Goal: Task Accomplishment & Management: Manage account settings

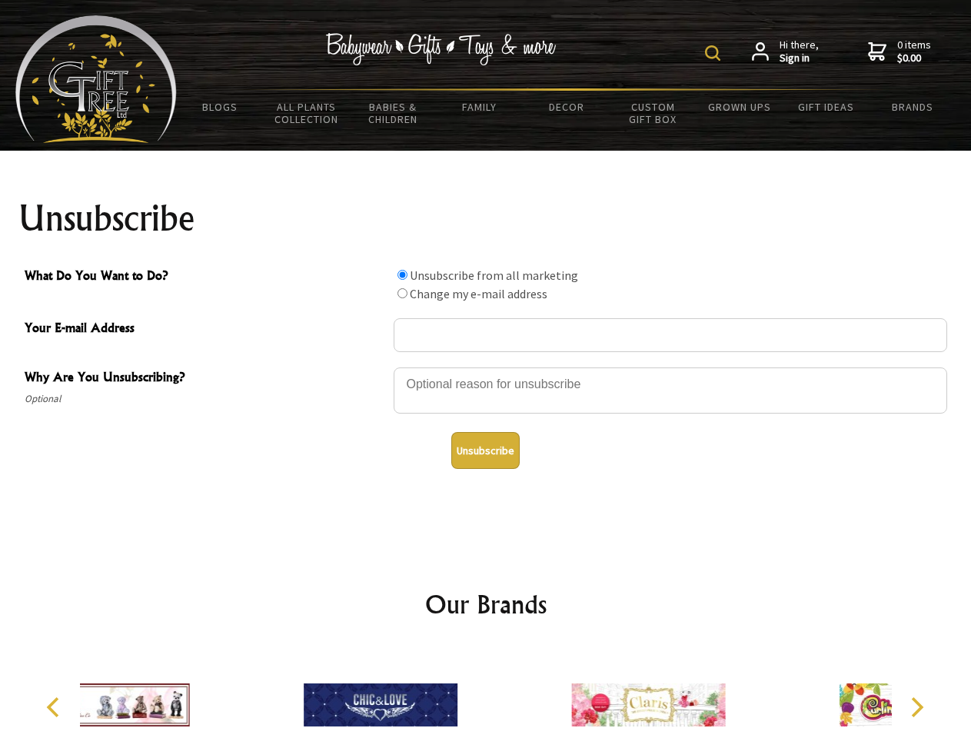
click at [715, 53] on img at bounding box center [712, 52] width 15 height 15
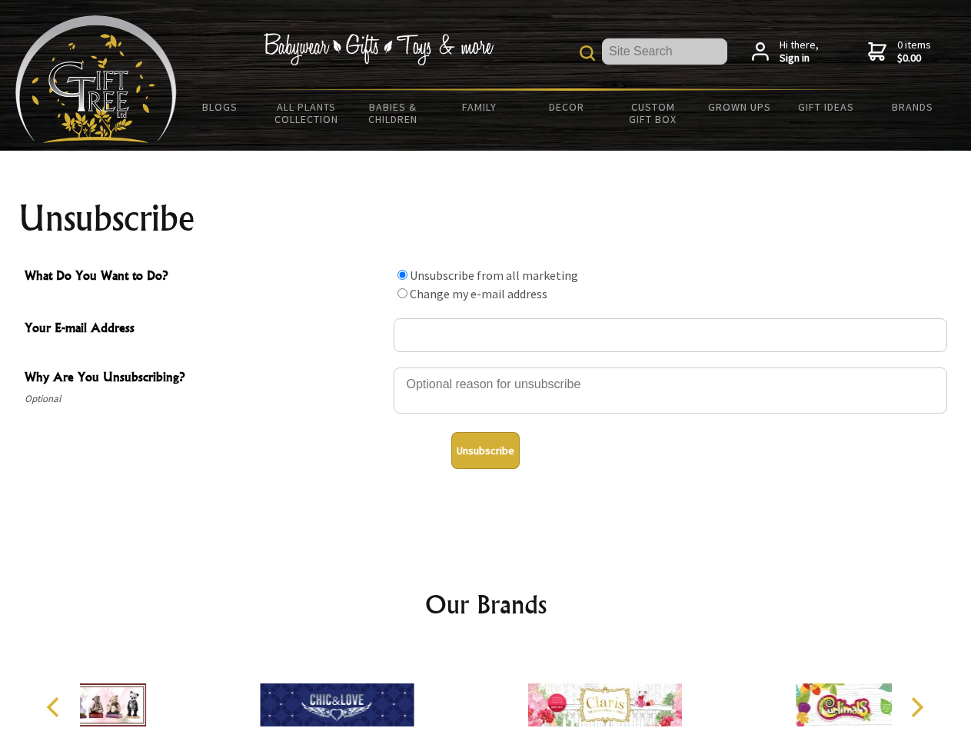
click at [486, 367] on div at bounding box center [671, 393] width 554 height 54
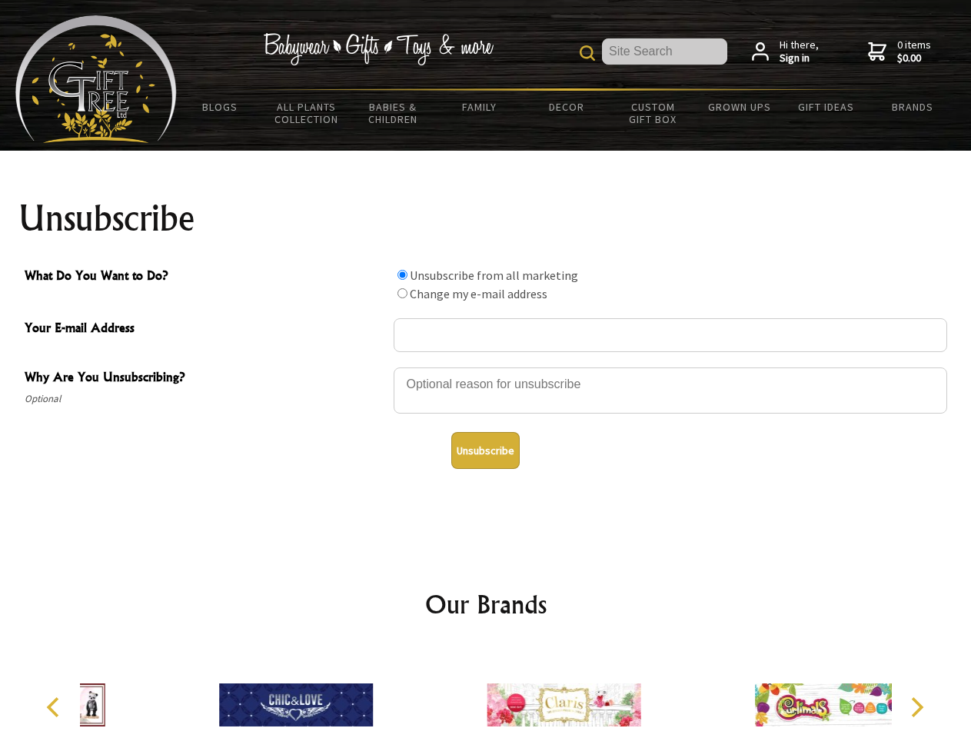
click at [402, 275] on input "What Do You Want to Do?" at bounding box center [403, 275] width 10 height 10
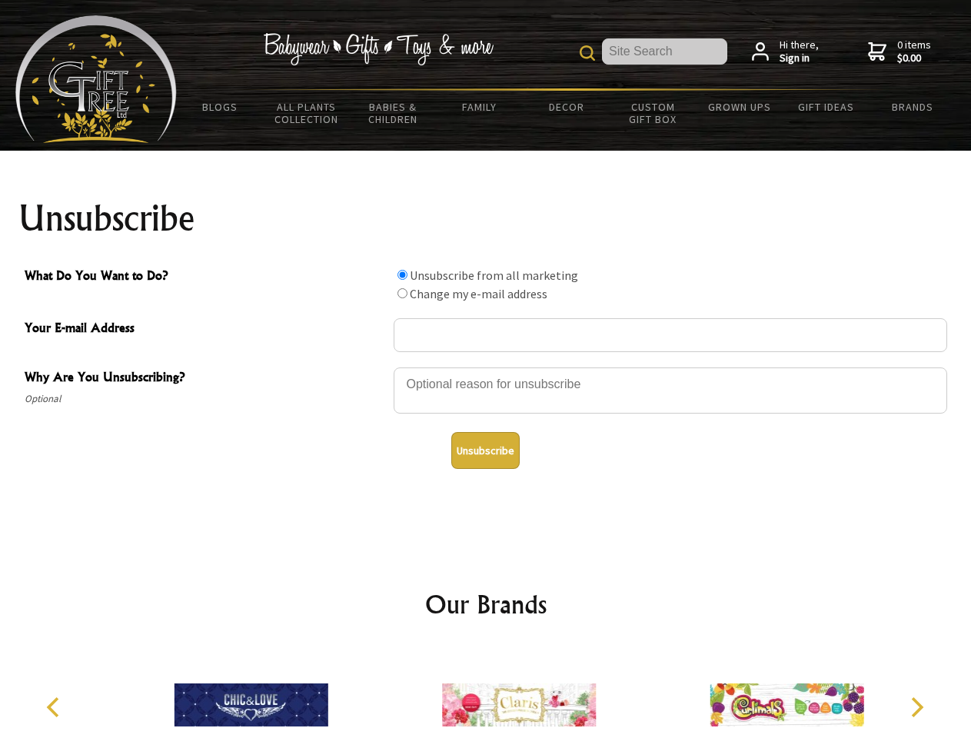
click at [402, 293] on input "What Do You Want to Do?" at bounding box center [403, 293] width 10 height 10
radio input "true"
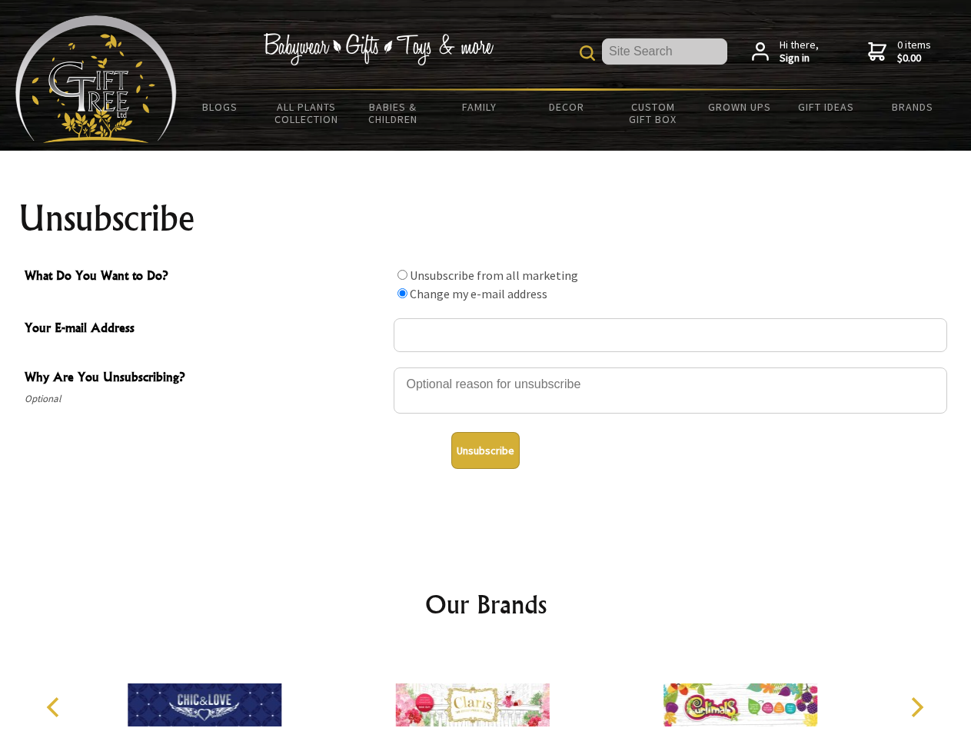
click at [485, 451] on button "Unsubscribe" at bounding box center [485, 450] width 68 height 37
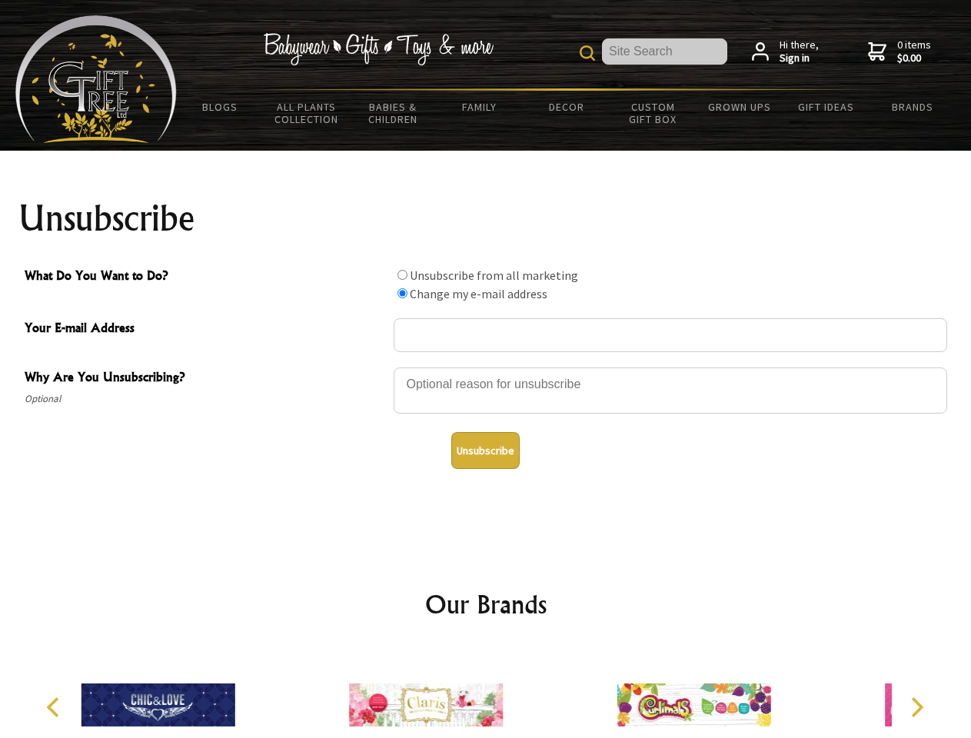
click at [486, 693] on img at bounding box center [426, 705] width 154 height 115
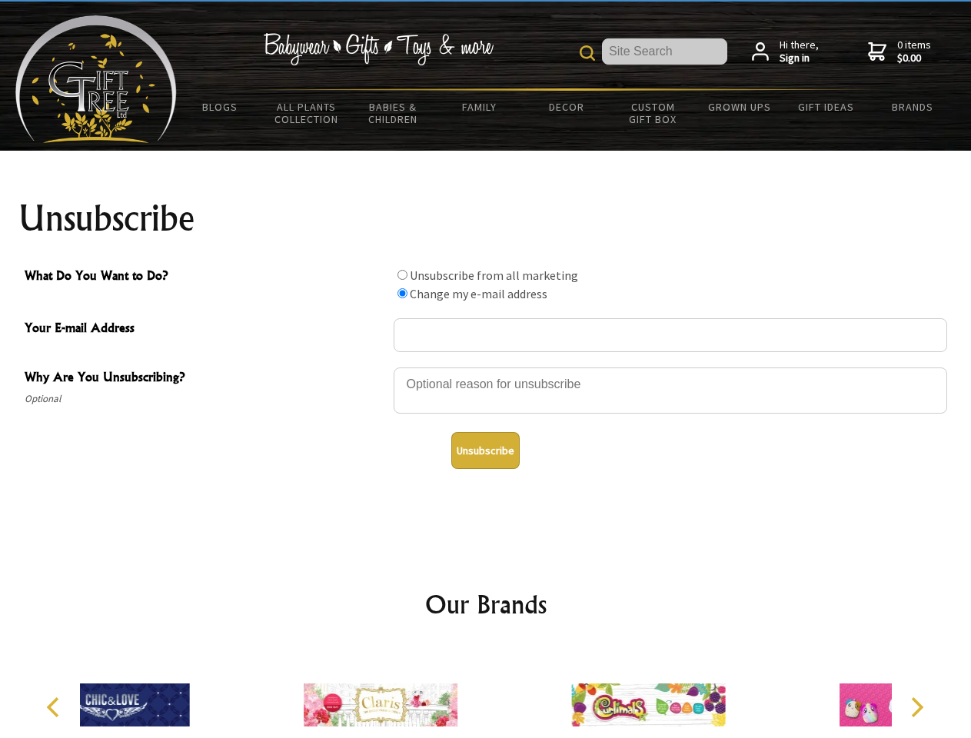
click at [55, 708] on icon "Previous" at bounding box center [55, 708] width 20 height 20
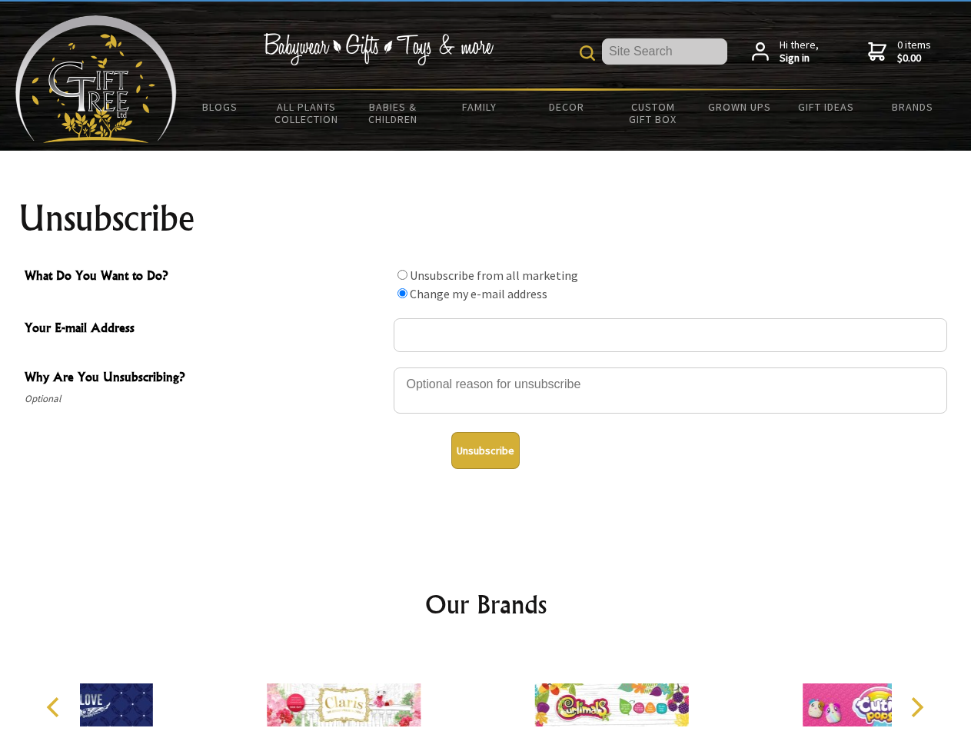
click at [917, 708] on icon "Next" at bounding box center [916, 708] width 20 height 20
